Goal: Find specific page/section: Find specific page/section

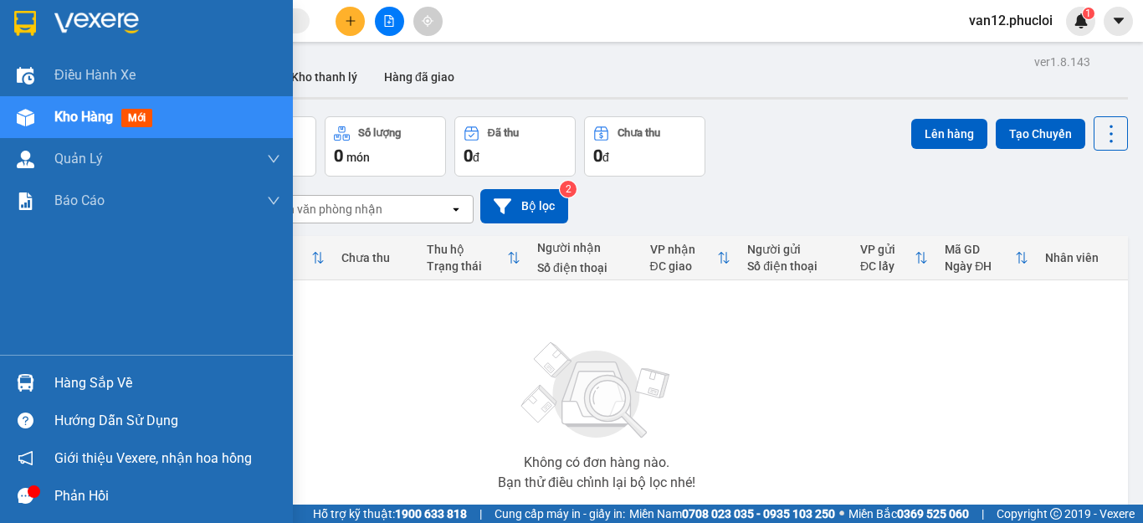
click at [27, 383] on img at bounding box center [26, 383] width 18 height 18
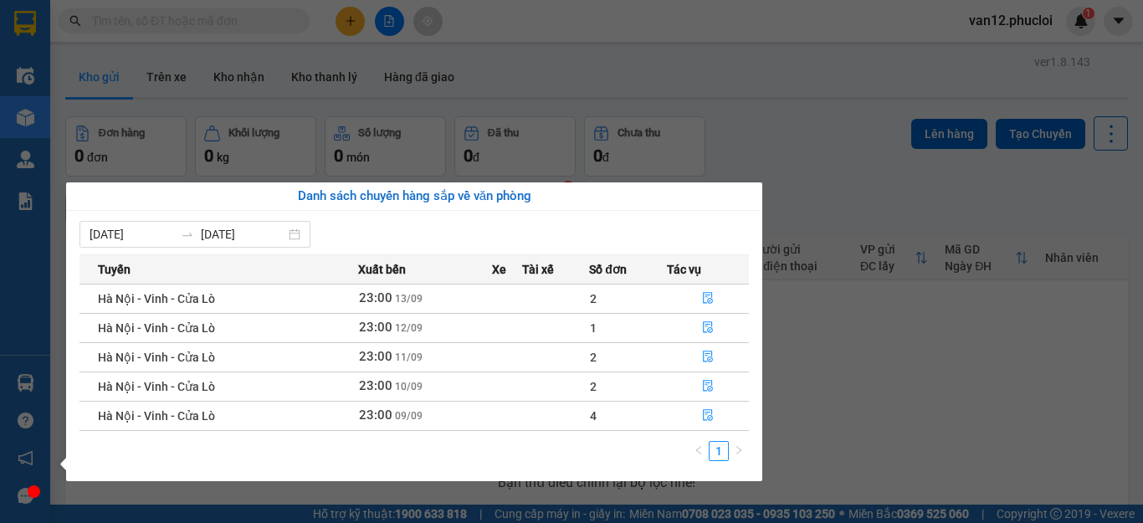
click at [961, 343] on section "Kết quả tìm kiếm ( 0 ) Bộ lọc No Data van12.phucloi 1 Điều hành xe Kho hàng mới…" at bounding box center [571, 261] width 1143 height 523
